Goal: Task Accomplishment & Management: Use online tool/utility

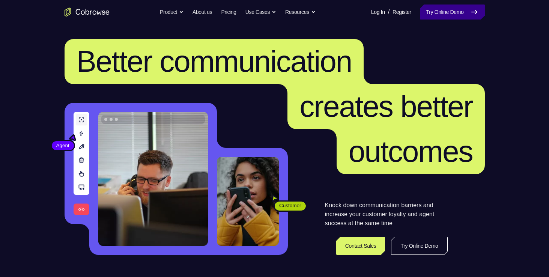
click at [435, 10] on link "Try Online Demo" at bounding box center [452, 12] width 65 height 15
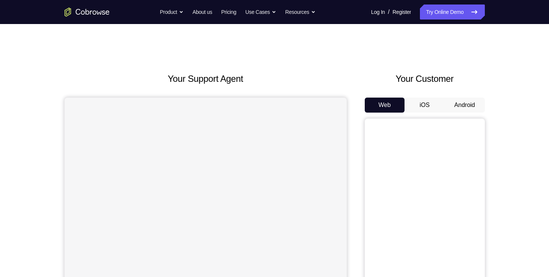
click at [454, 97] on div "Your Customer Web iOS Android" at bounding box center [425, 210] width 120 height 277
click at [459, 101] on button "Android" at bounding box center [465, 105] width 40 height 15
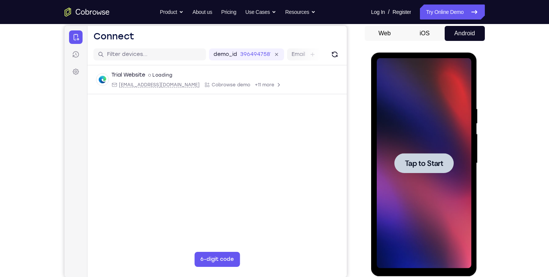
click at [428, 168] on div at bounding box center [423, 163] width 59 height 20
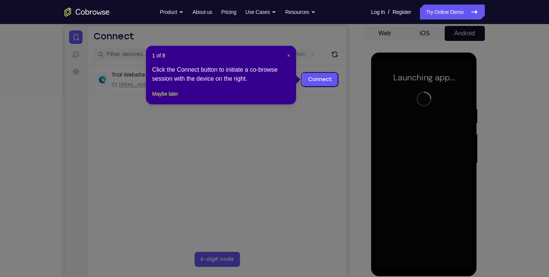
click at [289, 55] on span "×" at bounding box center [288, 56] width 3 height 6
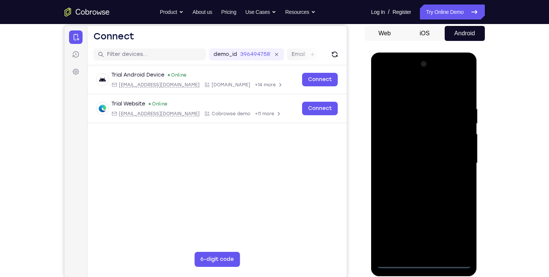
click at [420, 260] on div at bounding box center [424, 163] width 95 height 210
click at [452, 229] on div at bounding box center [424, 163] width 95 height 210
click at [408, 96] on div at bounding box center [424, 163] width 95 height 210
click at [422, 117] on div at bounding box center [424, 163] width 95 height 210
click at [426, 150] on div at bounding box center [424, 163] width 95 height 210
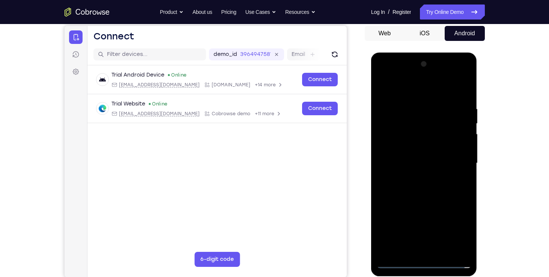
click at [396, 136] on div at bounding box center [424, 163] width 95 height 210
click at [414, 162] on div at bounding box center [424, 163] width 95 height 210
click at [413, 172] on div at bounding box center [424, 163] width 95 height 210
drag, startPoint x: 51, startPoint y: 130, endPoint x: 362, endPoint y: 161, distance: 311.9
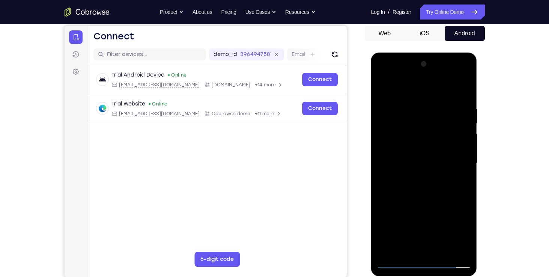
click at [362, 161] on div "Your Support Agent Your Customer Web iOS Android" at bounding box center [275, 138] width 420 height 277
click at [426, 262] on div at bounding box center [424, 163] width 95 height 210
click at [456, 230] on div at bounding box center [424, 163] width 95 height 210
click at [432, 78] on div at bounding box center [424, 163] width 95 height 210
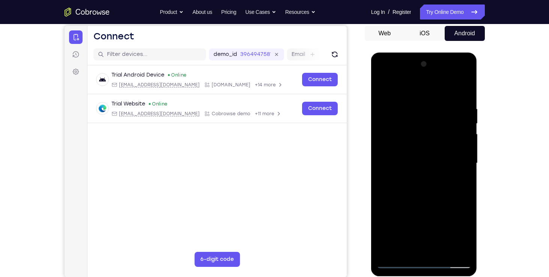
click at [390, 155] on div at bounding box center [424, 163] width 95 height 210
drag, startPoint x: 416, startPoint y: 197, endPoint x: 414, endPoint y: 123, distance: 74.0
click at [414, 123] on div at bounding box center [424, 163] width 95 height 210
drag, startPoint x: 453, startPoint y: 189, endPoint x: 450, endPoint y: 97, distance: 91.6
click at [450, 97] on div at bounding box center [424, 163] width 95 height 210
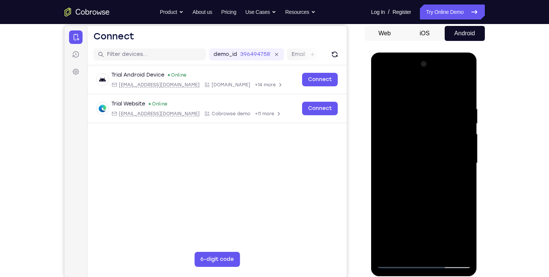
drag, startPoint x: 441, startPoint y: 201, endPoint x: 430, endPoint y: 111, distance: 90.7
click at [430, 111] on div at bounding box center [424, 163] width 95 height 210
drag, startPoint x: 437, startPoint y: 203, endPoint x: 436, endPoint y: 145, distance: 58.5
click at [436, 145] on div at bounding box center [424, 163] width 95 height 210
drag, startPoint x: 432, startPoint y: 198, endPoint x: 426, endPoint y: 116, distance: 82.4
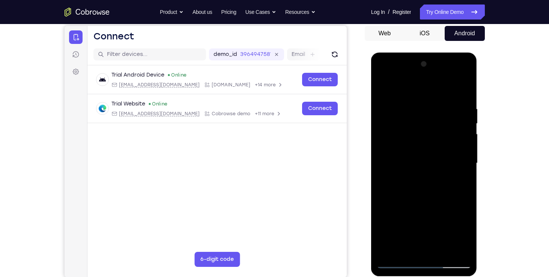
click at [426, 116] on div at bounding box center [424, 163] width 95 height 210
drag, startPoint x: 429, startPoint y: 192, endPoint x: 429, endPoint y: 129, distance: 62.7
click at [429, 129] on div at bounding box center [424, 163] width 95 height 210
drag, startPoint x: 438, startPoint y: 205, endPoint x: 437, endPoint y: 62, distance: 143.4
click at [437, 62] on div at bounding box center [424, 163] width 95 height 210
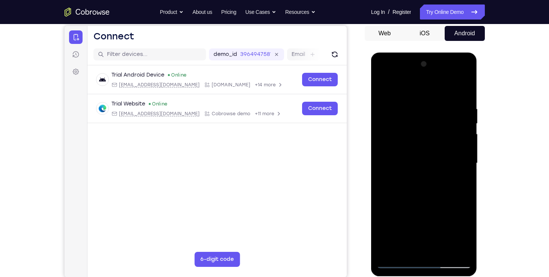
drag, startPoint x: 436, startPoint y: 186, endPoint x: 436, endPoint y: 113, distance: 73.2
click at [436, 113] on div at bounding box center [424, 163] width 95 height 210
click at [453, 132] on div at bounding box center [424, 163] width 95 height 210
click at [421, 174] on div at bounding box center [424, 163] width 95 height 210
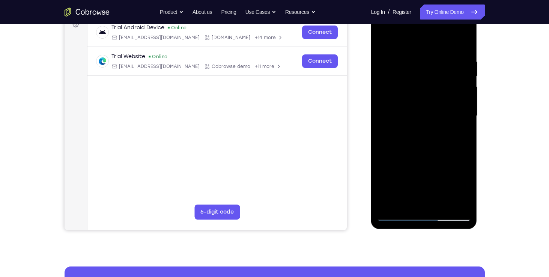
scroll to position [122, 0]
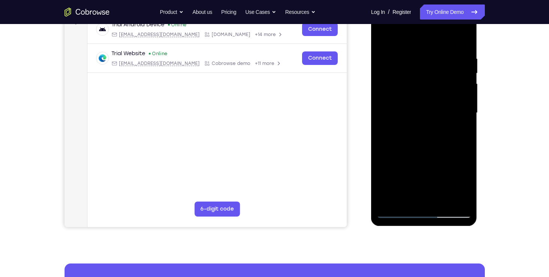
click at [399, 210] on div at bounding box center [424, 113] width 95 height 210
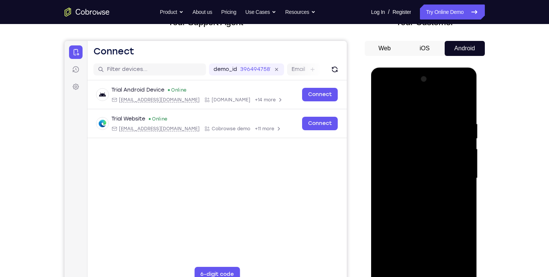
scroll to position [56, 0]
click at [455, 92] on div at bounding box center [424, 179] width 95 height 210
click at [448, 120] on div at bounding box center [424, 179] width 95 height 210
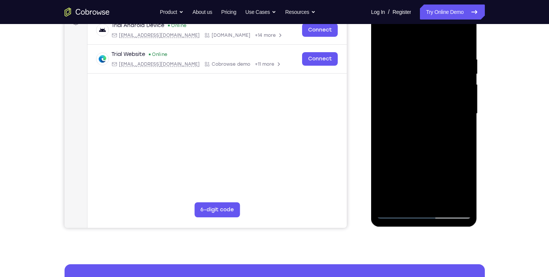
scroll to position [122, 0]
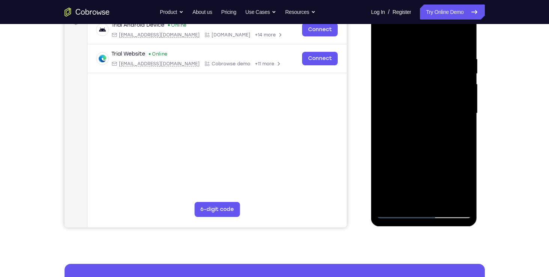
click at [421, 178] on div at bounding box center [424, 113] width 95 height 210
drag, startPoint x: 438, startPoint y: 161, endPoint x: 433, endPoint y: 145, distance: 16.1
click at [433, 145] on div at bounding box center [424, 113] width 95 height 210
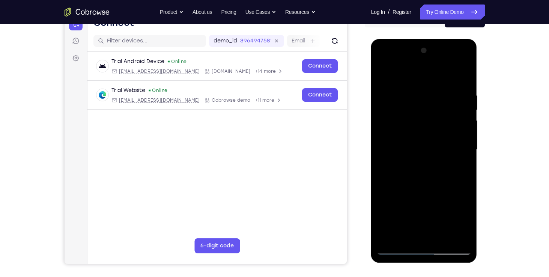
scroll to position [79, 0]
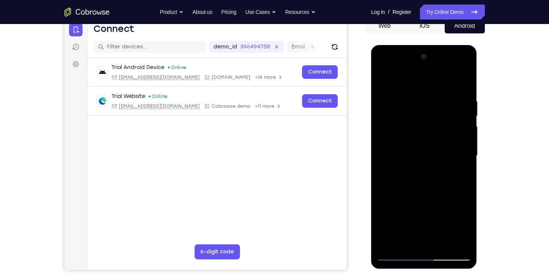
click at [454, 72] on div at bounding box center [424, 156] width 95 height 210
click at [436, 95] on div at bounding box center [424, 156] width 95 height 210
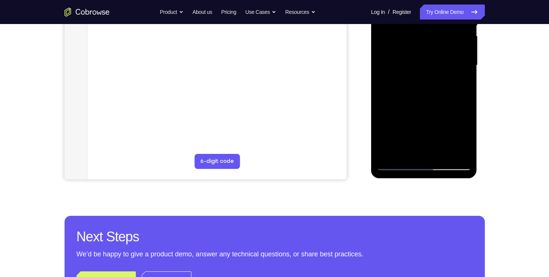
scroll to position [169, 0]
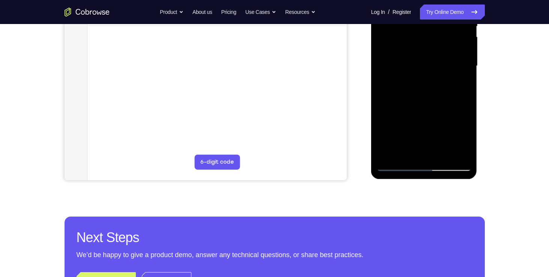
drag, startPoint x: 446, startPoint y: 143, endPoint x: 451, endPoint y: 101, distance: 41.7
click at [451, 101] on div at bounding box center [424, 66] width 95 height 210
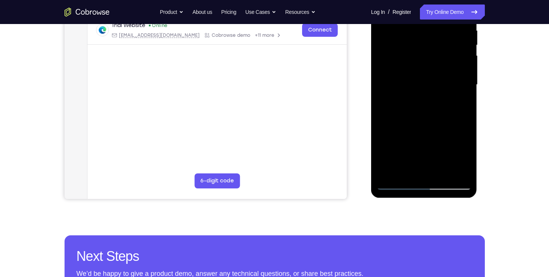
scroll to position [150, 0]
click at [403, 124] on div at bounding box center [424, 84] width 95 height 210
click at [387, 132] on div at bounding box center [424, 84] width 95 height 210
click at [404, 125] on div at bounding box center [424, 84] width 95 height 210
click at [391, 132] on div at bounding box center [424, 84] width 95 height 210
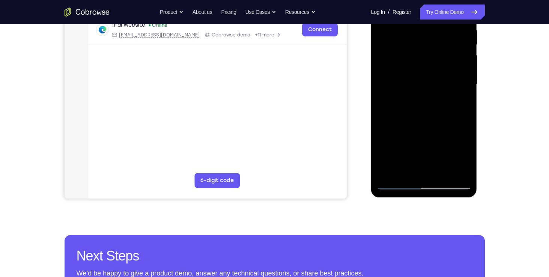
click at [393, 132] on div at bounding box center [424, 84] width 95 height 210
click at [397, 131] on div at bounding box center [424, 84] width 95 height 210
drag, startPoint x: 397, startPoint y: 131, endPoint x: 406, endPoint y: 131, distance: 9.0
click at [406, 131] on div at bounding box center [424, 84] width 95 height 210
click at [412, 131] on div at bounding box center [424, 84] width 95 height 210
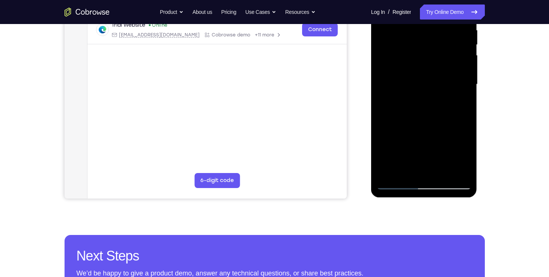
click at [414, 131] on div at bounding box center [424, 84] width 95 height 210
click at [419, 131] on div at bounding box center [424, 84] width 95 height 210
click at [427, 131] on div at bounding box center [424, 84] width 95 height 210
click at [423, 131] on div at bounding box center [424, 84] width 95 height 210
click at [424, 131] on div at bounding box center [424, 84] width 95 height 210
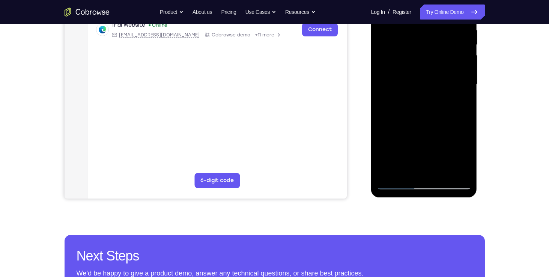
click at [424, 131] on div at bounding box center [424, 84] width 95 height 210
click at [425, 131] on div at bounding box center [424, 84] width 95 height 210
click at [428, 131] on div at bounding box center [424, 84] width 95 height 210
click at [430, 128] on div at bounding box center [424, 84] width 95 height 210
click at [432, 131] on div at bounding box center [424, 84] width 95 height 210
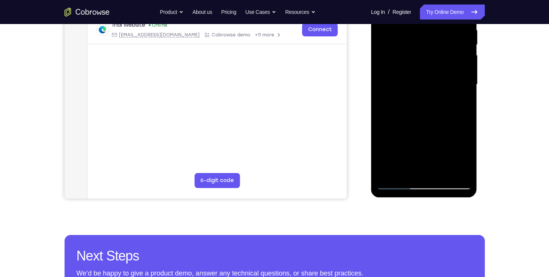
click at [434, 130] on div at bounding box center [424, 84] width 95 height 210
click at [435, 131] on div at bounding box center [424, 84] width 95 height 210
click at [435, 126] on div at bounding box center [424, 84] width 95 height 210
click at [436, 131] on div at bounding box center [424, 84] width 95 height 210
click at [437, 131] on div at bounding box center [424, 84] width 95 height 210
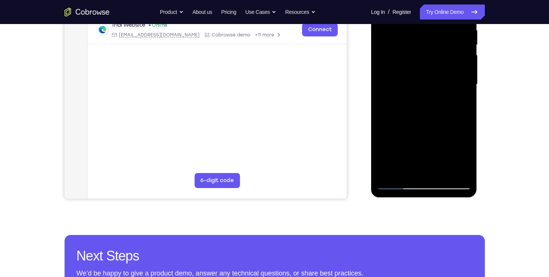
click at [439, 131] on div at bounding box center [424, 84] width 95 height 210
click at [442, 132] on div at bounding box center [424, 84] width 95 height 210
click at [444, 131] on div at bounding box center [424, 84] width 95 height 210
click at [443, 131] on div at bounding box center [424, 84] width 95 height 210
click at [444, 131] on div at bounding box center [424, 84] width 95 height 210
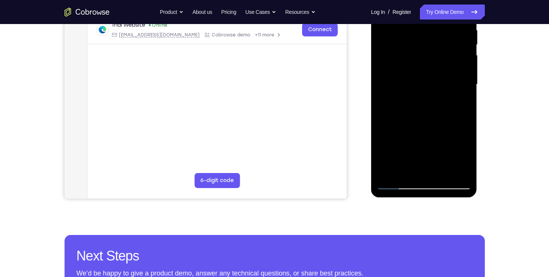
click at [445, 131] on div at bounding box center [424, 84] width 95 height 210
click at [442, 128] on div at bounding box center [424, 84] width 95 height 210
click at [445, 131] on div at bounding box center [424, 84] width 95 height 210
click at [450, 131] on div at bounding box center [424, 84] width 95 height 210
click at [454, 130] on div at bounding box center [424, 84] width 95 height 210
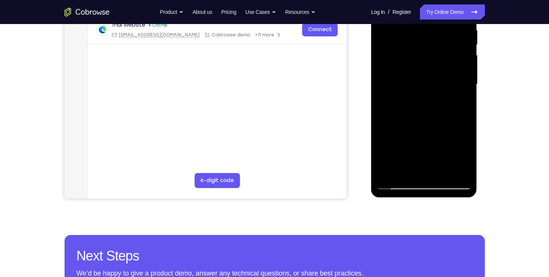
drag, startPoint x: 432, startPoint y: 125, endPoint x: 438, endPoint y: 108, distance: 17.3
click at [438, 108] on div at bounding box center [424, 84] width 95 height 210
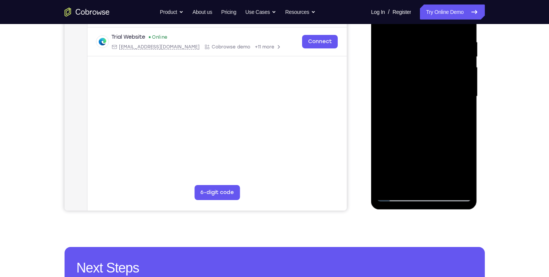
scroll to position [138, 0]
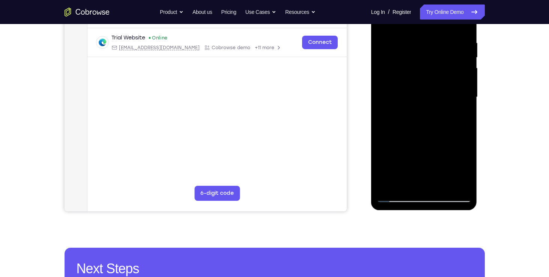
click at [400, 198] on div at bounding box center [424, 97] width 95 height 210
click at [397, 195] on div at bounding box center [424, 97] width 95 height 210
drag, startPoint x: 417, startPoint y: 141, endPoint x: 425, endPoint y: 62, distance: 78.8
click at [425, 62] on div at bounding box center [424, 97] width 95 height 210
drag, startPoint x: 433, startPoint y: 134, endPoint x: 438, endPoint y: 57, distance: 76.3
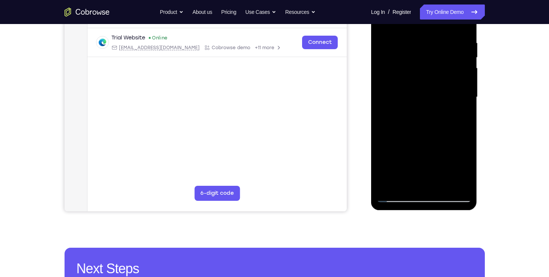
click at [438, 57] on div at bounding box center [424, 97] width 95 height 210
click at [414, 140] on div at bounding box center [424, 97] width 95 height 210
drag, startPoint x: 429, startPoint y: 142, endPoint x: 438, endPoint y: 86, distance: 57.3
click at [438, 86] on div at bounding box center [424, 97] width 95 height 210
click at [454, 39] on div at bounding box center [424, 97] width 95 height 210
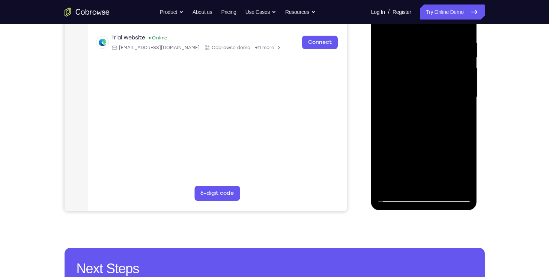
click at [420, 111] on div at bounding box center [424, 97] width 95 height 210
click at [418, 144] on div at bounding box center [424, 97] width 95 height 210
click at [424, 196] on div at bounding box center [424, 97] width 95 height 210
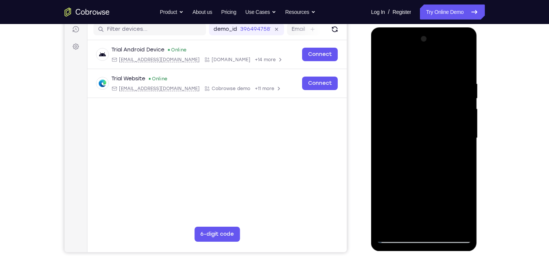
scroll to position [95, 0]
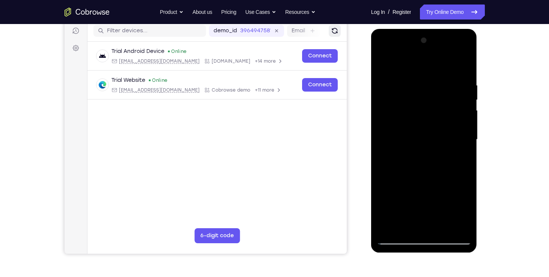
click at [334, 32] on icon "Refresh" at bounding box center [335, 31] width 8 height 8
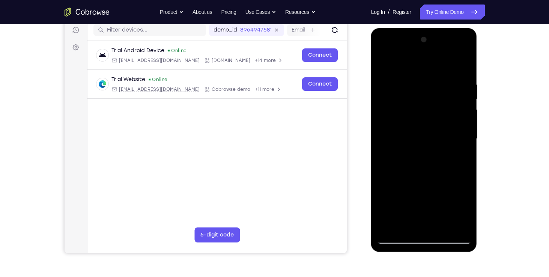
scroll to position [93, 0]
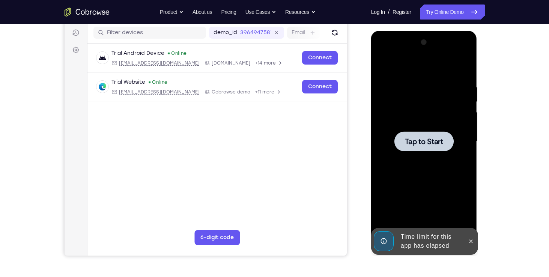
click at [418, 138] on span "Tap to Start" at bounding box center [424, 142] width 38 height 8
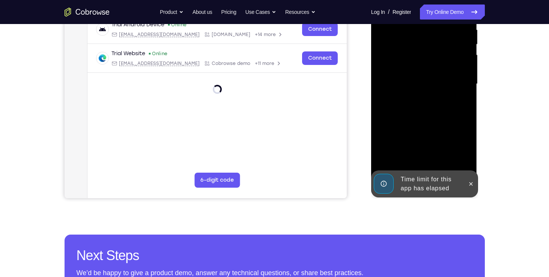
scroll to position [158, 0]
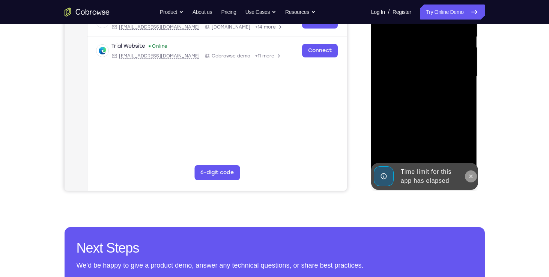
click at [470, 176] on icon at bounding box center [471, 176] width 6 height 6
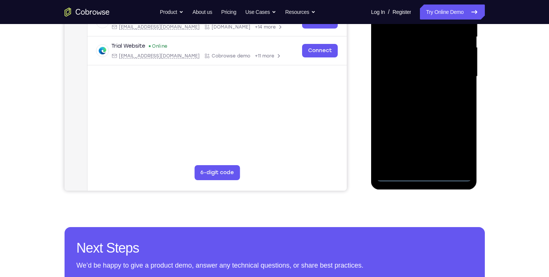
click at [425, 175] on div at bounding box center [424, 76] width 95 height 210
click at [457, 143] on div at bounding box center [424, 76] width 95 height 210
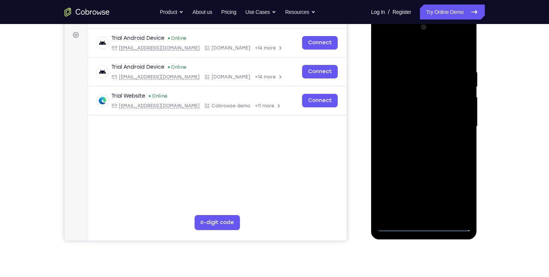
scroll to position [107, 0]
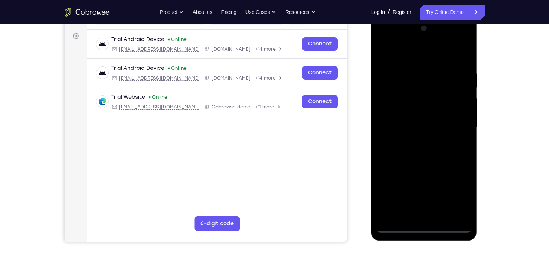
click at [422, 58] on div at bounding box center [424, 128] width 95 height 210
click at [414, 86] on div at bounding box center [424, 128] width 95 height 210
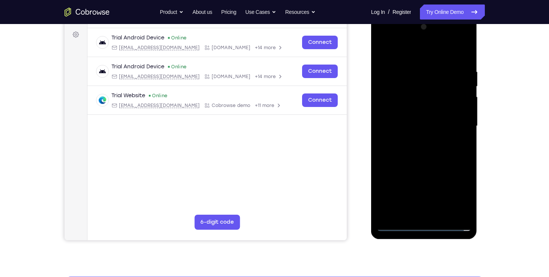
scroll to position [108, 0]
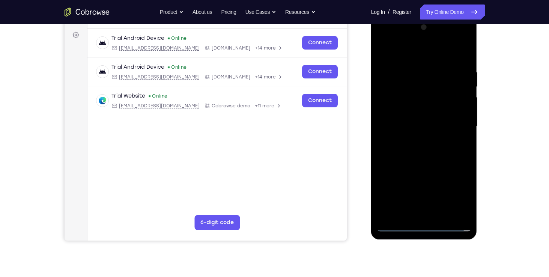
click at [389, 120] on div at bounding box center [424, 126] width 95 height 210
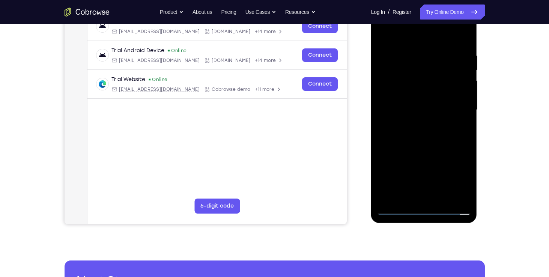
scroll to position [125, 0]
click at [439, 140] on div at bounding box center [424, 110] width 95 height 210
drag, startPoint x: 429, startPoint y: 159, endPoint x: 450, endPoint y: 90, distance: 71.7
click at [450, 90] on div at bounding box center [424, 110] width 95 height 210
drag, startPoint x: 436, startPoint y: 150, endPoint x: 445, endPoint y: 104, distance: 47.4
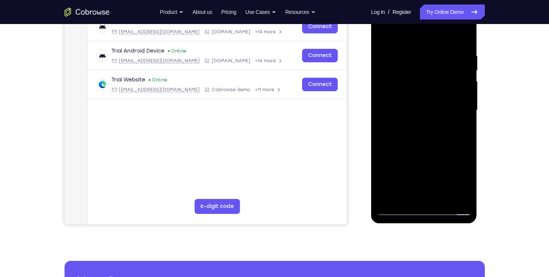
click at [445, 104] on div at bounding box center [424, 110] width 95 height 210
click at [406, 123] on div at bounding box center [424, 110] width 95 height 210
click at [423, 116] on div at bounding box center [424, 110] width 95 height 210
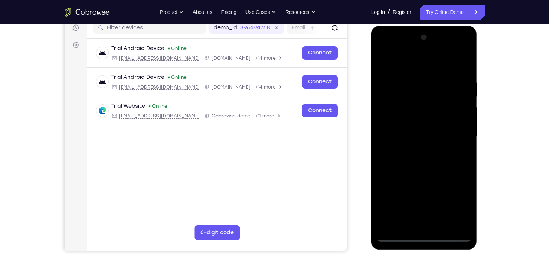
scroll to position [98, 0]
click at [457, 49] on div at bounding box center [424, 137] width 95 height 210
click at [439, 84] on div at bounding box center [424, 137] width 95 height 210
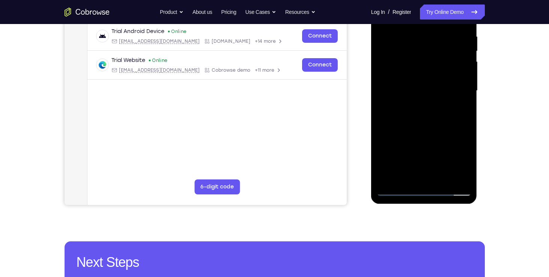
scroll to position [144, 0]
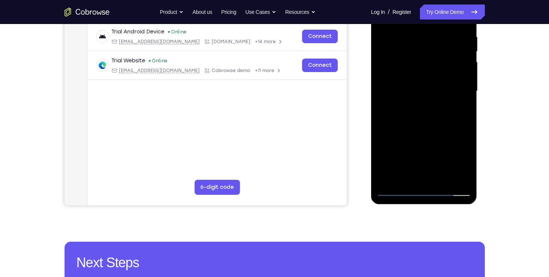
click at [426, 161] on div at bounding box center [424, 91] width 95 height 210
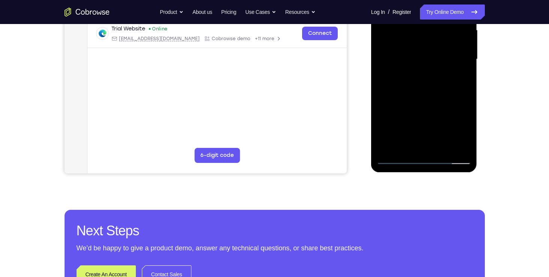
scroll to position [181, 0]
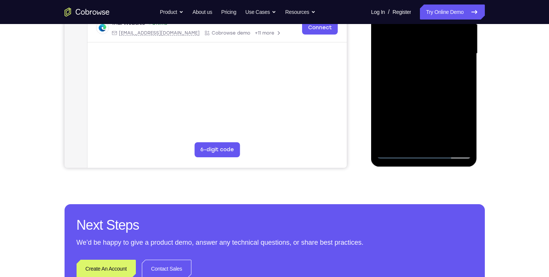
click at [430, 122] on div at bounding box center [424, 54] width 95 height 210
click at [388, 131] on div at bounding box center [424, 54] width 95 height 210
click at [399, 132] on div at bounding box center [424, 54] width 95 height 210
click at [408, 131] on div at bounding box center [424, 54] width 95 height 210
click at [413, 131] on div at bounding box center [424, 54] width 95 height 210
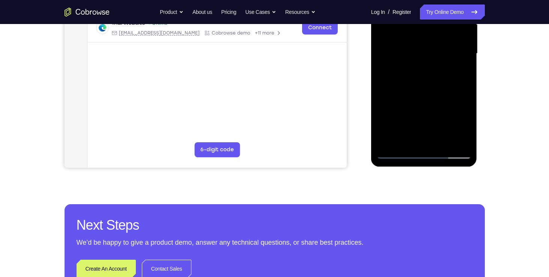
click at [424, 131] on div at bounding box center [424, 54] width 95 height 210
click at [434, 131] on div at bounding box center [424, 54] width 95 height 210
click at [440, 130] on div at bounding box center [424, 54] width 95 height 210
drag, startPoint x: 451, startPoint y: 128, endPoint x: 458, endPoint y: 128, distance: 7.1
click at [458, 128] on div at bounding box center [424, 54] width 95 height 210
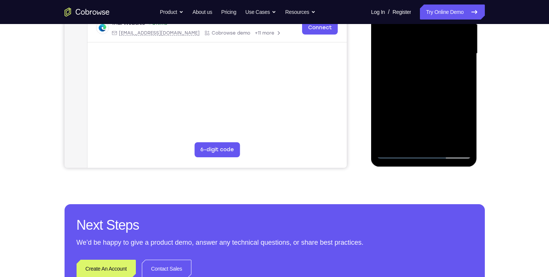
scroll to position [183, 0]
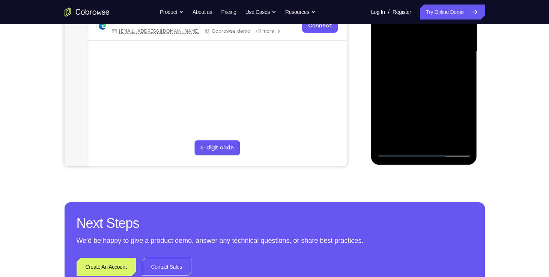
click at [402, 135] on div at bounding box center [424, 52] width 95 height 210
click at [492, 87] on div "Your Support Agent Your Customer Web iOS Android Next Steps We’d be happy to gi…" at bounding box center [275, 88] width 480 height 495
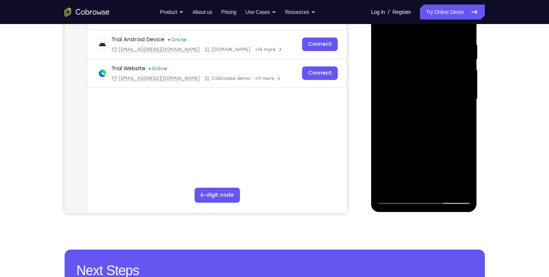
scroll to position [135, 0]
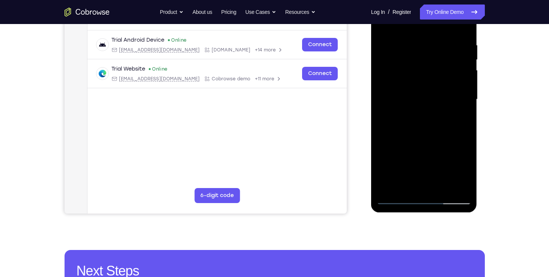
drag, startPoint x: 450, startPoint y: 141, endPoint x: 454, endPoint y: 72, distance: 68.5
click at [454, 72] on div at bounding box center [424, 99] width 95 height 210
drag, startPoint x: 437, startPoint y: 143, endPoint x: 451, endPoint y: 31, distance: 112.4
click at [451, 31] on div at bounding box center [424, 99] width 95 height 210
drag, startPoint x: 433, startPoint y: 114, endPoint x: 441, endPoint y: 45, distance: 69.5
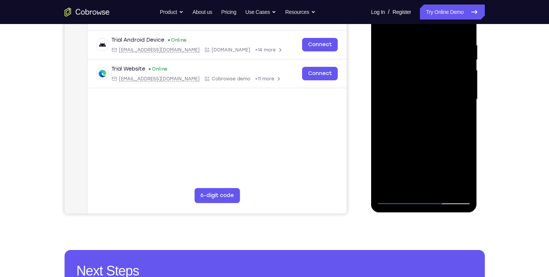
click at [441, 45] on div at bounding box center [424, 99] width 95 height 210
drag, startPoint x: 433, startPoint y: 135, endPoint x: 454, endPoint y: 29, distance: 108.1
click at [454, 29] on div at bounding box center [424, 99] width 95 height 210
drag, startPoint x: 427, startPoint y: 161, endPoint x: 444, endPoint y: 69, distance: 93.9
click at [444, 69] on div at bounding box center [424, 99] width 95 height 210
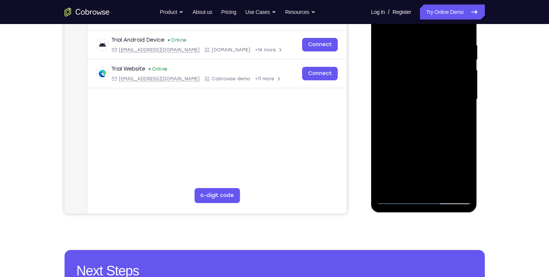
click at [458, 96] on div at bounding box center [424, 99] width 95 height 210
click at [420, 154] on div at bounding box center [424, 99] width 95 height 210
click at [462, 181] on div at bounding box center [424, 99] width 95 height 210
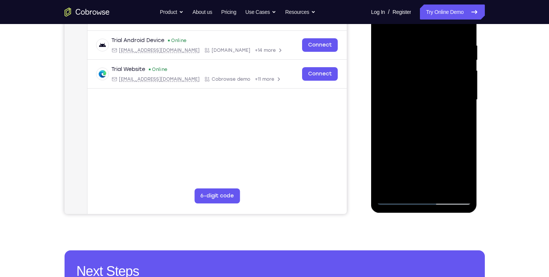
click at [464, 200] on div at bounding box center [424, 100] width 95 height 210
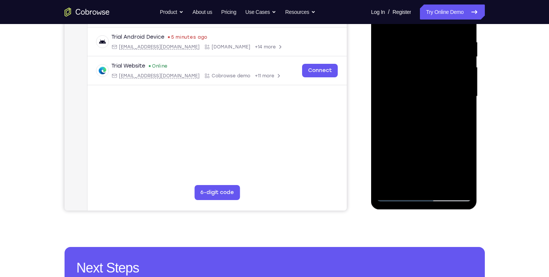
scroll to position [140, 0]
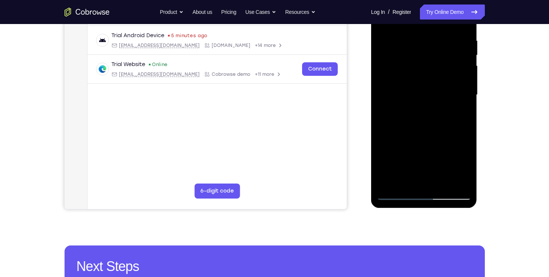
drag, startPoint x: 412, startPoint y: 159, endPoint x: 412, endPoint y: 165, distance: 5.3
click at [412, 165] on div at bounding box center [424, 95] width 95 height 210
click at [396, 177] on div at bounding box center [424, 95] width 95 height 210
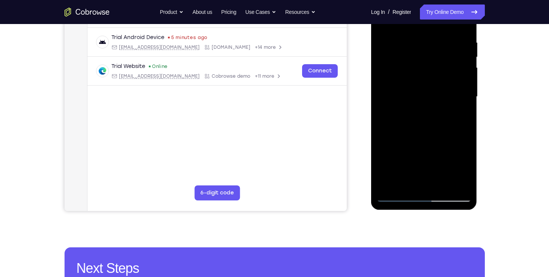
scroll to position [138, 0]
click at [424, 156] on div at bounding box center [424, 97] width 95 height 210
click at [396, 174] on div at bounding box center [424, 97] width 95 height 210
drag, startPoint x: 396, startPoint y: 174, endPoint x: 401, endPoint y: 174, distance: 4.9
click at [401, 174] on div at bounding box center [424, 97] width 95 height 210
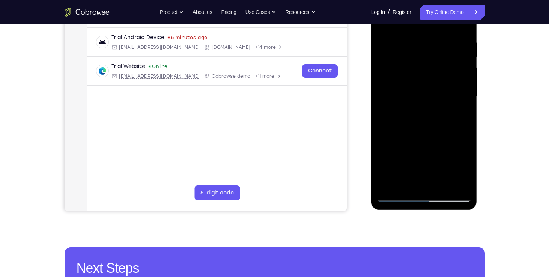
drag, startPoint x: 401, startPoint y: 174, endPoint x: 422, endPoint y: 173, distance: 21.0
click at [422, 173] on div at bounding box center [424, 97] width 95 height 210
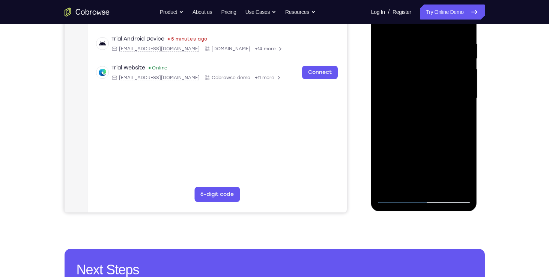
scroll to position [137, 0]
click at [393, 199] on div at bounding box center [424, 98] width 95 height 210
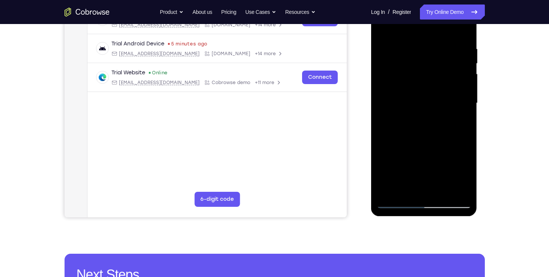
scroll to position [132, 0]
click at [396, 199] on div at bounding box center [424, 103] width 95 height 210
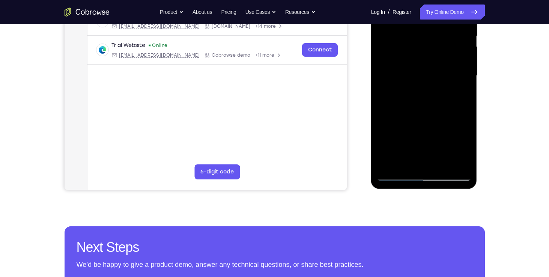
scroll to position [159, 0]
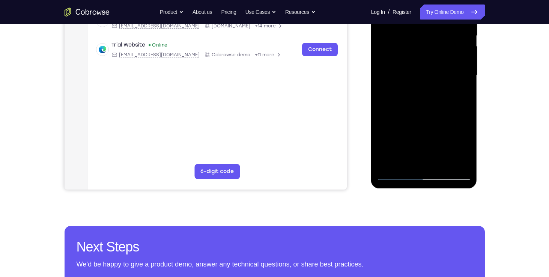
click at [397, 169] on div at bounding box center [424, 75] width 95 height 210
click at [396, 174] on div at bounding box center [424, 75] width 95 height 210
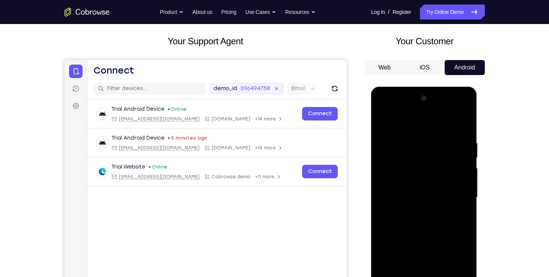
scroll to position [26, 0]
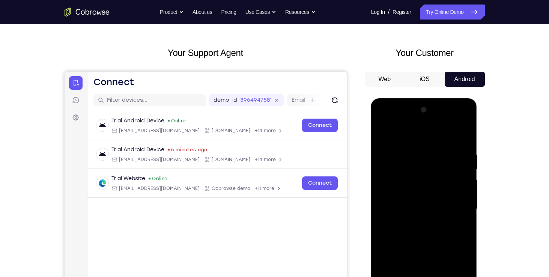
click at [408, 131] on div at bounding box center [424, 209] width 95 height 210
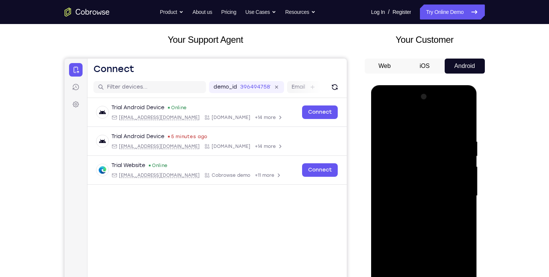
scroll to position [39, 0]
click at [408, 131] on div at bounding box center [424, 195] width 95 height 210
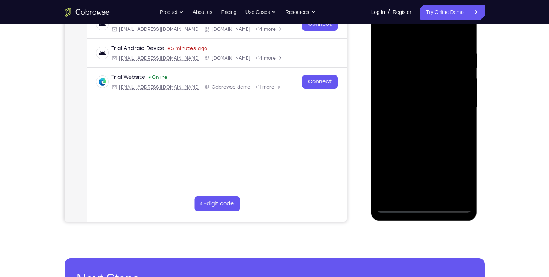
scroll to position [128, 0]
click at [465, 135] on div at bounding box center [424, 107] width 95 height 210
click at [451, 137] on div at bounding box center [424, 107] width 95 height 210
drag, startPoint x: 435, startPoint y: 158, endPoint x: 444, endPoint y: 59, distance: 99.5
click at [444, 59] on div at bounding box center [424, 107] width 95 height 210
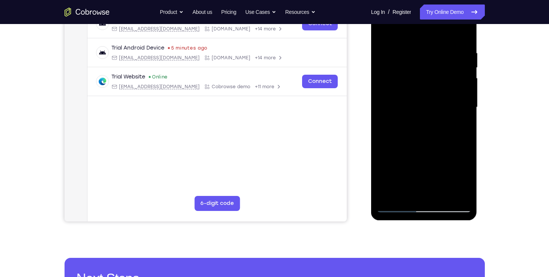
click at [452, 136] on div at bounding box center [424, 107] width 95 height 210
click at [426, 115] on div at bounding box center [424, 107] width 95 height 210
drag, startPoint x: 435, startPoint y: 108, endPoint x: 396, endPoint y: 211, distance: 110.0
click at [396, 211] on div at bounding box center [424, 107] width 95 height 210
click at [397, 206] on div at bounding box center [424, 107] width 95 height 210
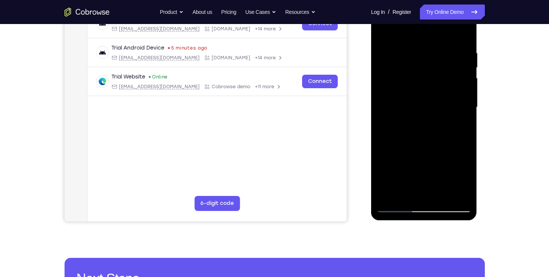
click at [424, 181] on div at bounding box center [424, 107] width 95 height 210
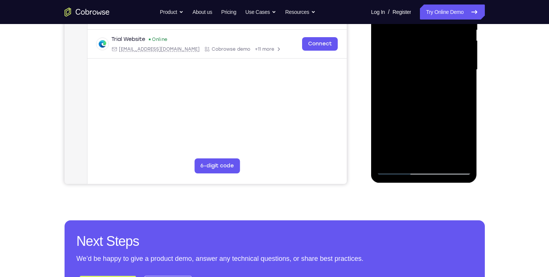
scroll to position [159, 0]
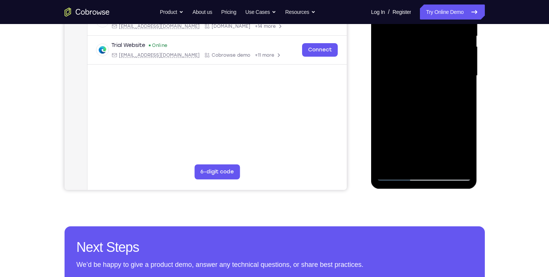
click at [428, 142] on div at bounding box center [424, 76] width 95 height 210
click at [405, 155] on div at bounding box center [424, 76] width 95 height 210
click at [396, 155] on div at bounding box center [424, 76] width 95 height 210
click at [388, 154] on div at bounding box center [424, 76] width 95 height 210
click at [410, 153] on div at bounding box center [424, 76] width 95 height 210
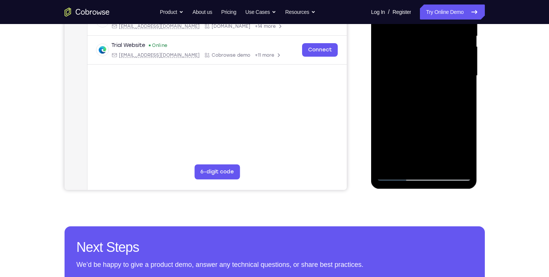
click at [417, 153] on div at bounding box center [424, 76] width 95 height 210
click at [423, 153] on div at bounding box center [424, 76] width 95 height 210
click at [427, 153] on div at bounding box center [424, 76] width 95 height 210
click at [442, 152] on div at bounding box center [424, 76] width 95 height 210
click at [450, 153] on div at bounding box center [424, 76] width 95 height 210
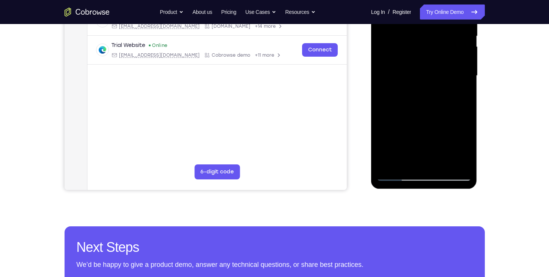
click at [460, 154] on div at bounding box center [424, 76] width 95 height 210
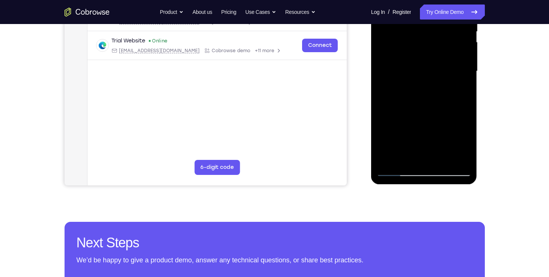
scroll to position [164, 0]
